Goal: Unclear

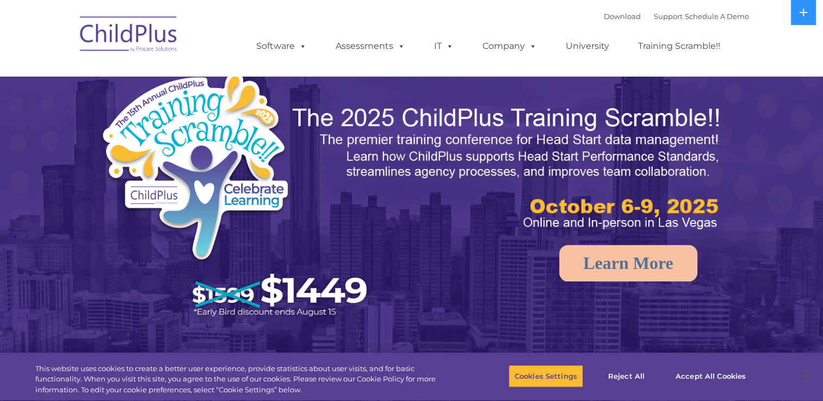
select select "MEDIUM"
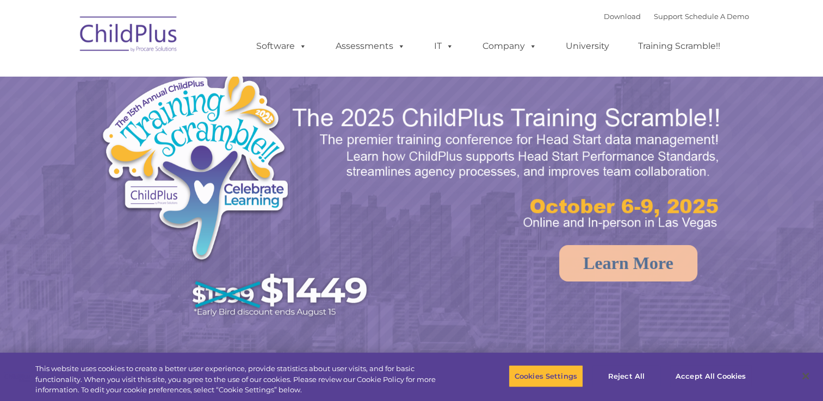
select select "MEDIUM"
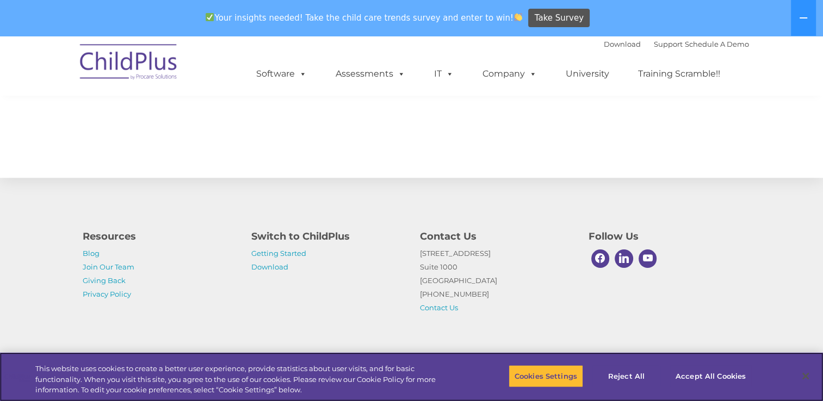
scroll to position [1218, 0]
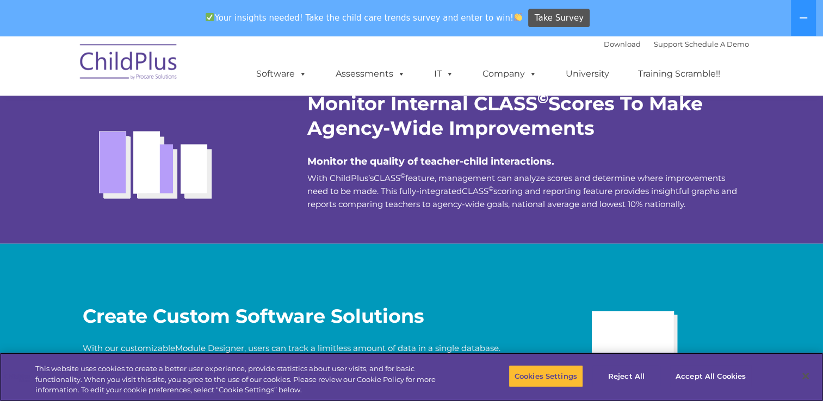
scroll to position [2696, 0]
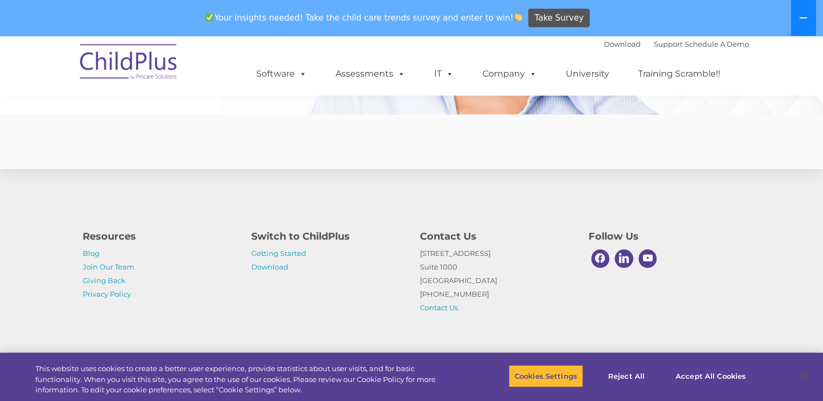
click at [801, 20] on icon at bounding box center [803, 18] width 9 height 9
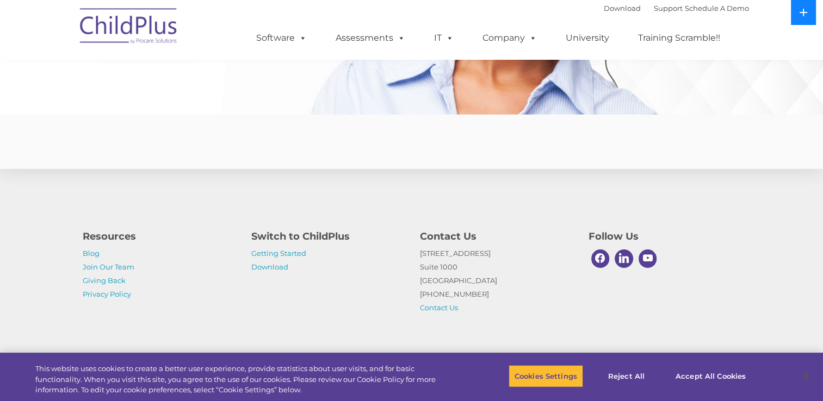
scroll to position [2660, 0]
